Goal: Transaction & Acquisition: Purchase product/service

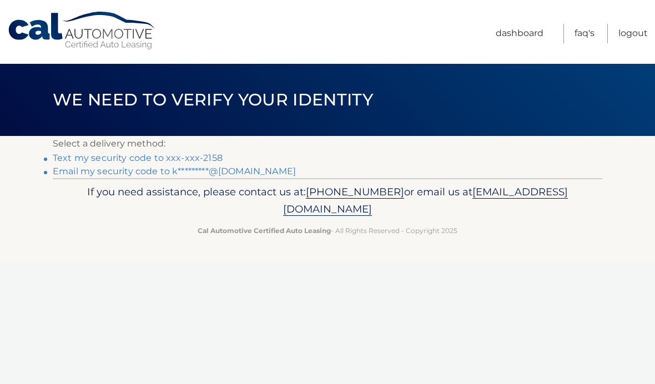
click at [161, 155] on link "Text my security code to xxx-xxx-2158" at bounding box center [138, 158] width 170 height 11
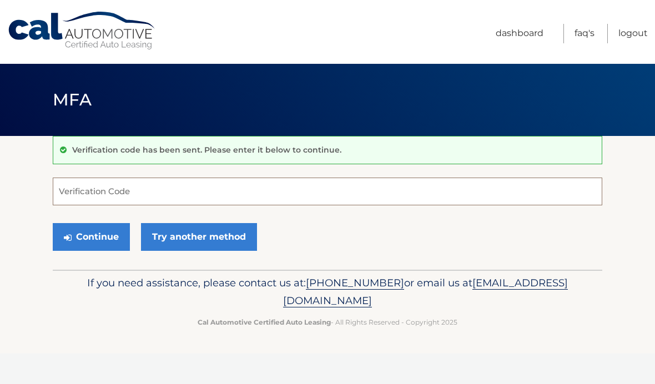
click at [149, 193] on input "Verification Code" at bounding box center [327, 192] width 549 height 28
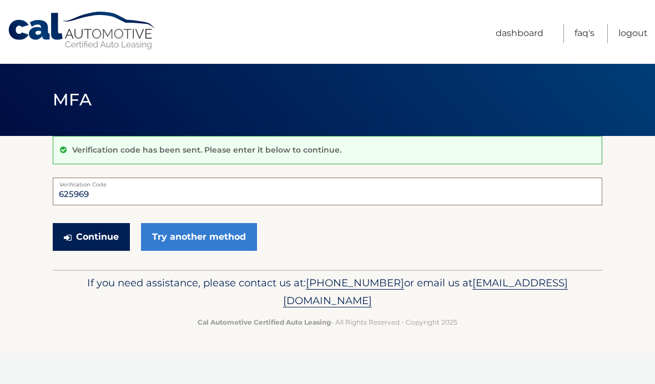
type input "625969"
click at [96, 232] on button "Continue" at bounding box center [91, 237] width 77 height 28
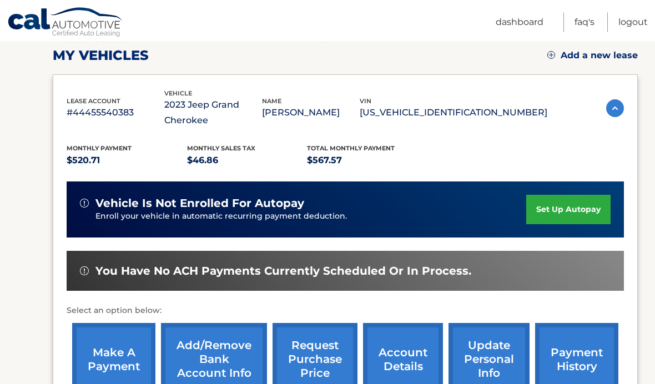
scroll to position [155, 0]
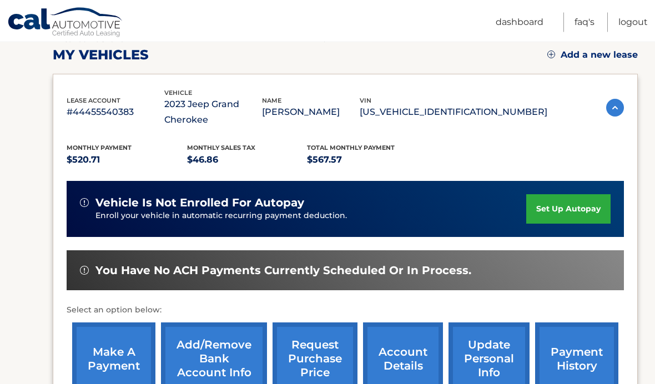
click at [118, 355] on link "make a payment" at bounding box center [113, 359] width 83 height 73
click at [110, 323] on link "make a payment" at bounding box center [113, 359] width 83 height 73
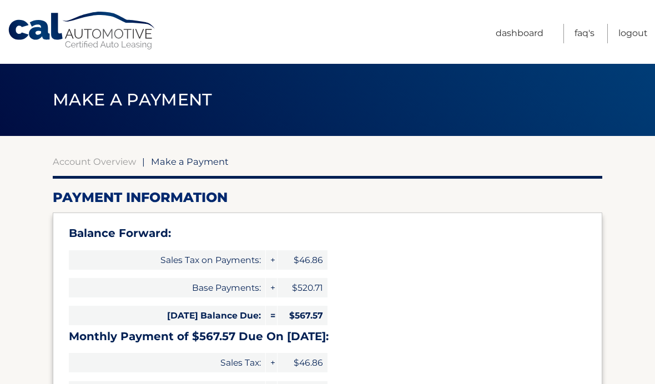
select select "N2U1N2Q0ODctNzFjMy00ZjQ0LWJhOTktYTM1MzliNGQ2MzNm"
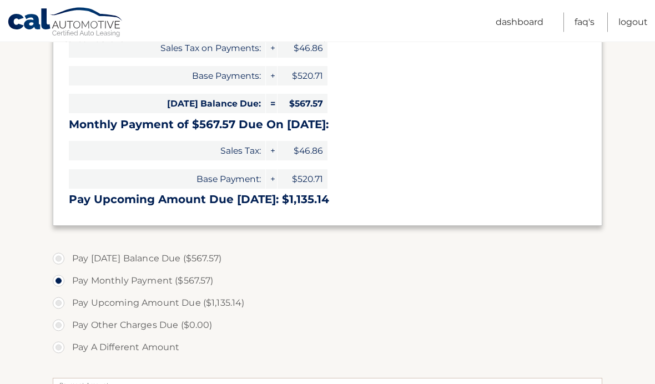
scroll to position [212, 0]
click at [63, 256] on label "Pay [DATE] Balance Due ($567.57)" at bounding box center [327, 258] width 549 height 22
click at [63, 256] on input "Pay [DATE] Balance Due ($567.57)" at bounding box center [62, 256] width 11 height 18
radio input "true"
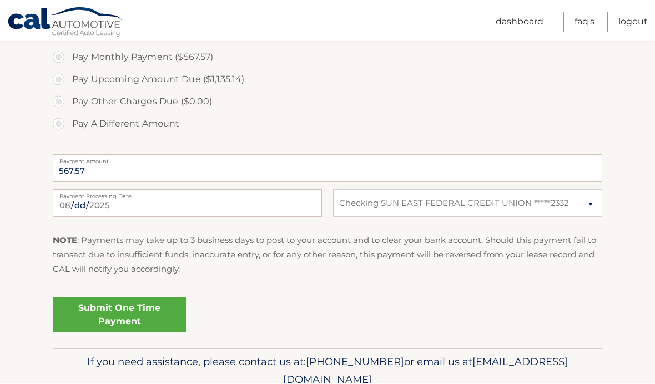
scroll to position [435, 0]
click at [152, 303] on link "Submit One Time Payment" at bounding box center [119, 315] width 133 height 36
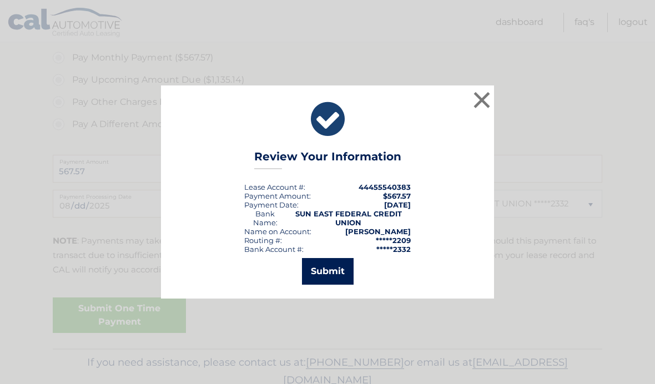
click at [341, 285] on button "Submit" at bounding box center [328, 271] width 52 height 27
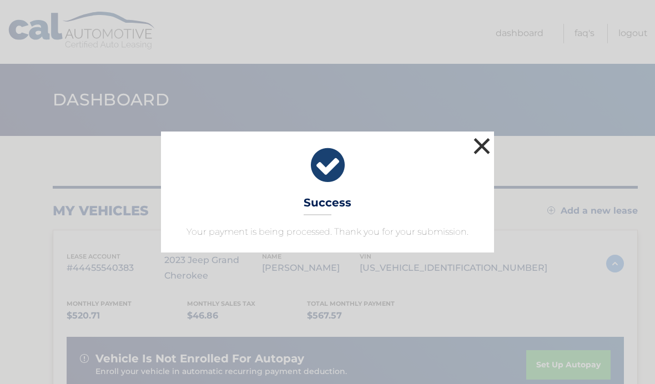
click at [482, 149] on button "×" at bounding box center [481, 146] width 22 height 22
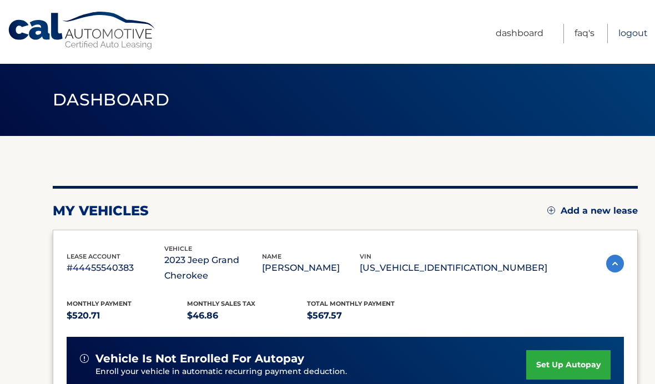
click at [634, 34] on link "Logout" at bounding box center [632, 33] width 29 height 19
